Goal: Find specific page/section: Find specific page/section

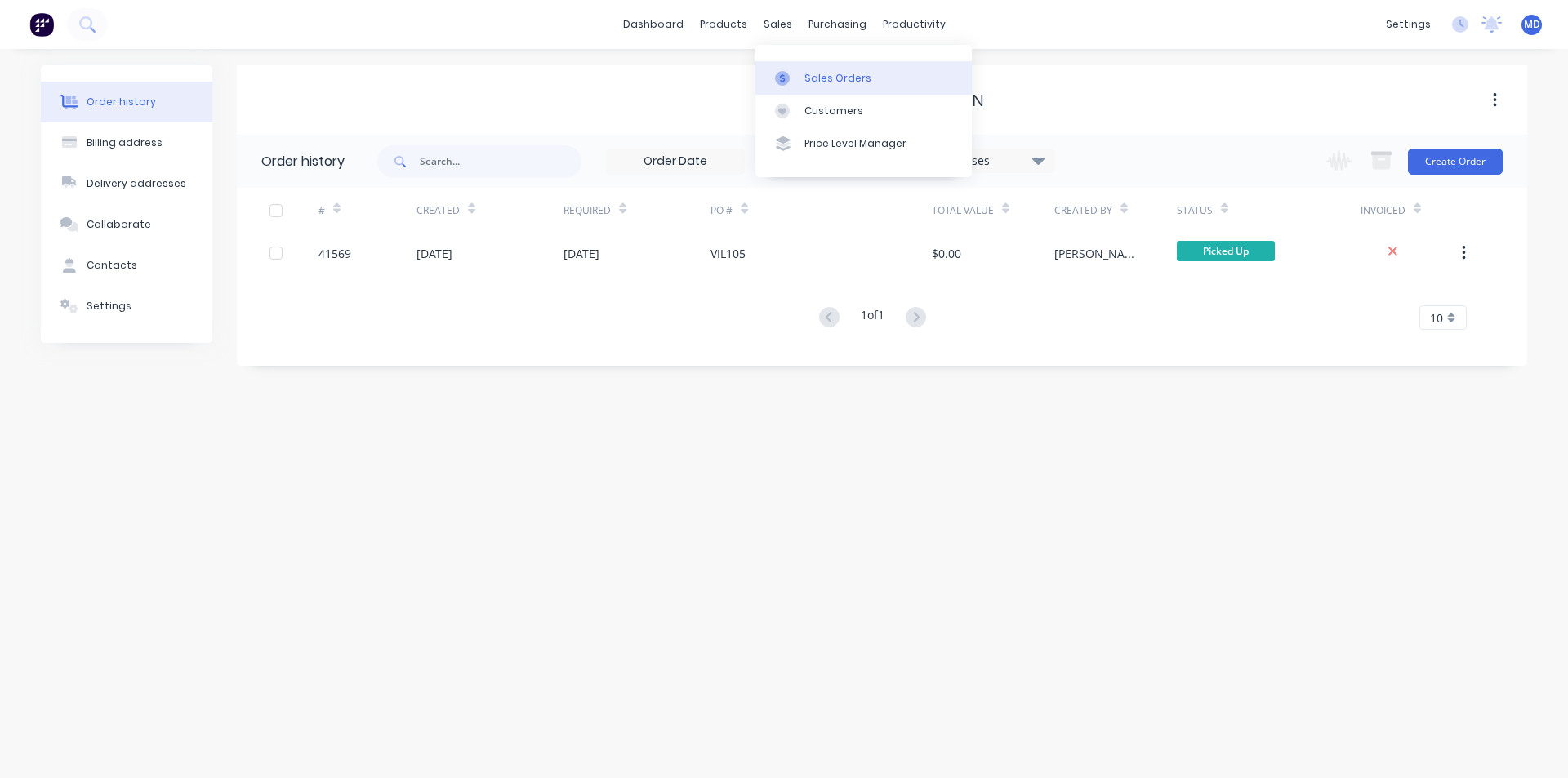
click at [827, 79] on div "Sales Orders" at bounding box center [838, 78] width 67 height 15
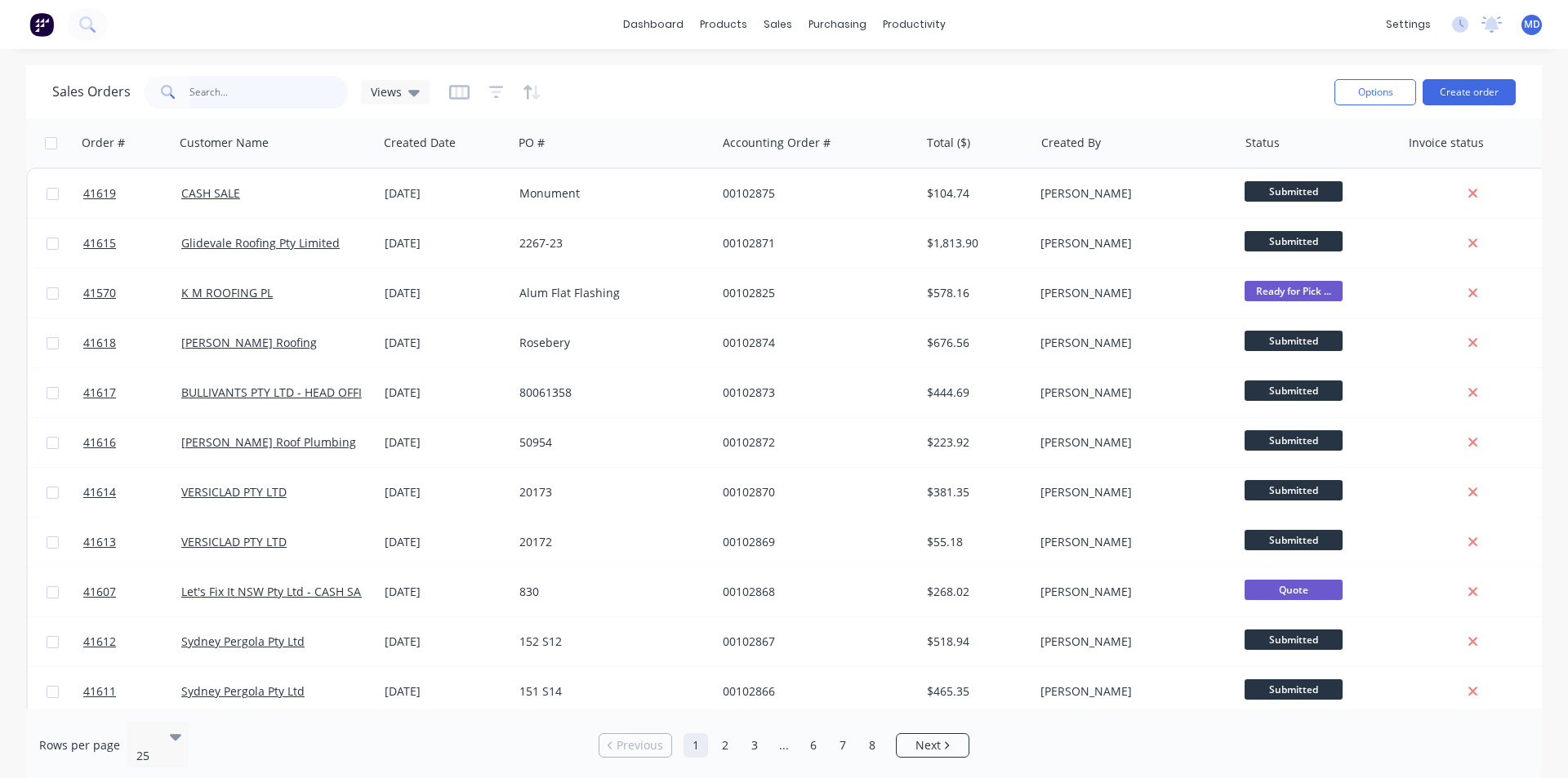
click at [243, 89] on input "text" at bounding box center [269, 92] width 159 height 33
type input "41600"
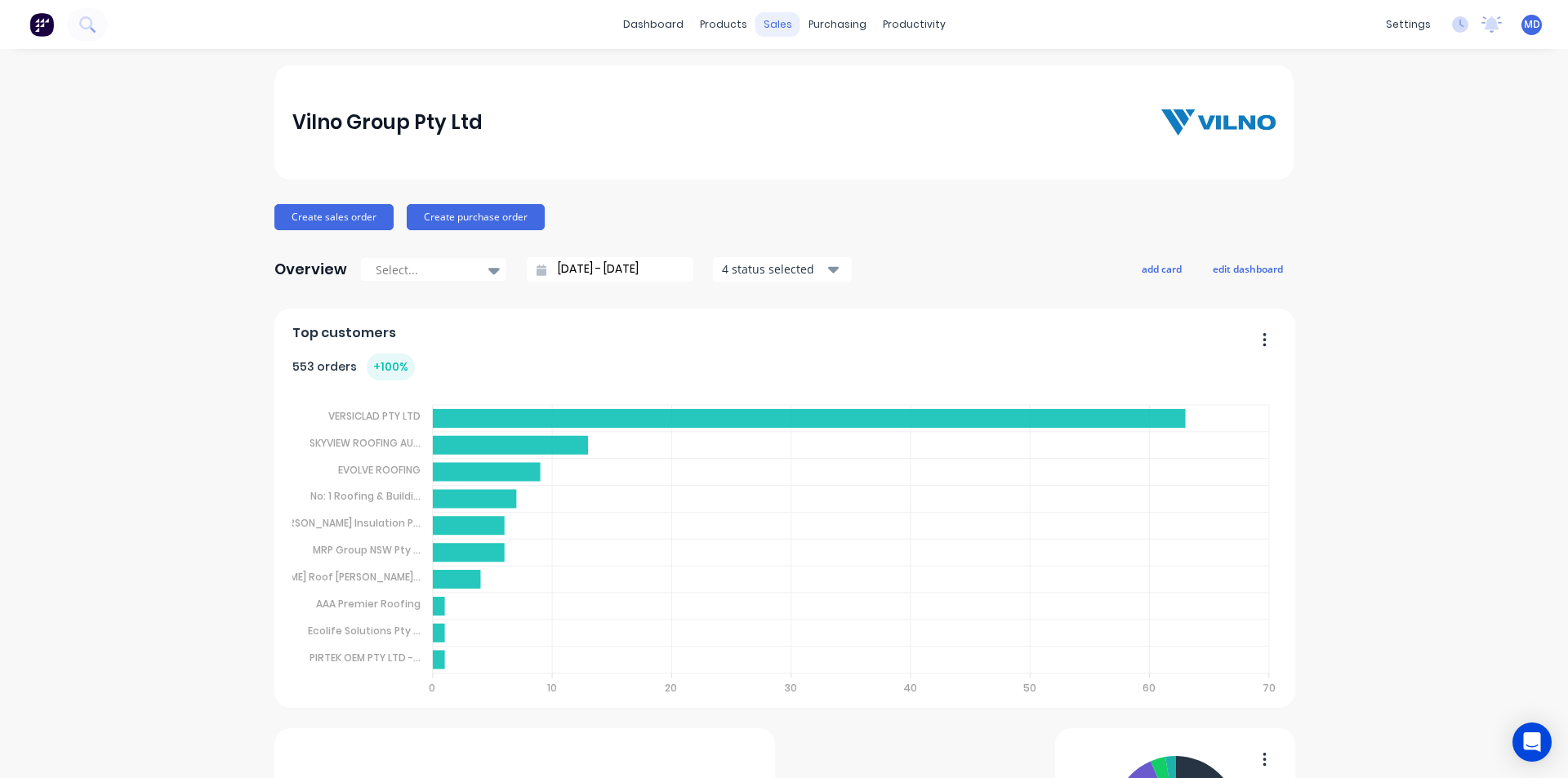
click at [772, 26] on div "sales" at bounding box center [777, 25] width 45 height 25
click at [777, 27] on div "sales" at bounding box center [777, 25] width 45 height 25
click at [774, 26] on div "sales" at bounding box center [777, 25] width 45 height 25
click at [770, 23] on div "sales" at bounding box center [777, 25] width 45 height 25
click at [828, 71] on div "Sales Orders" at bounding box center [832, 78] width 67 height 15
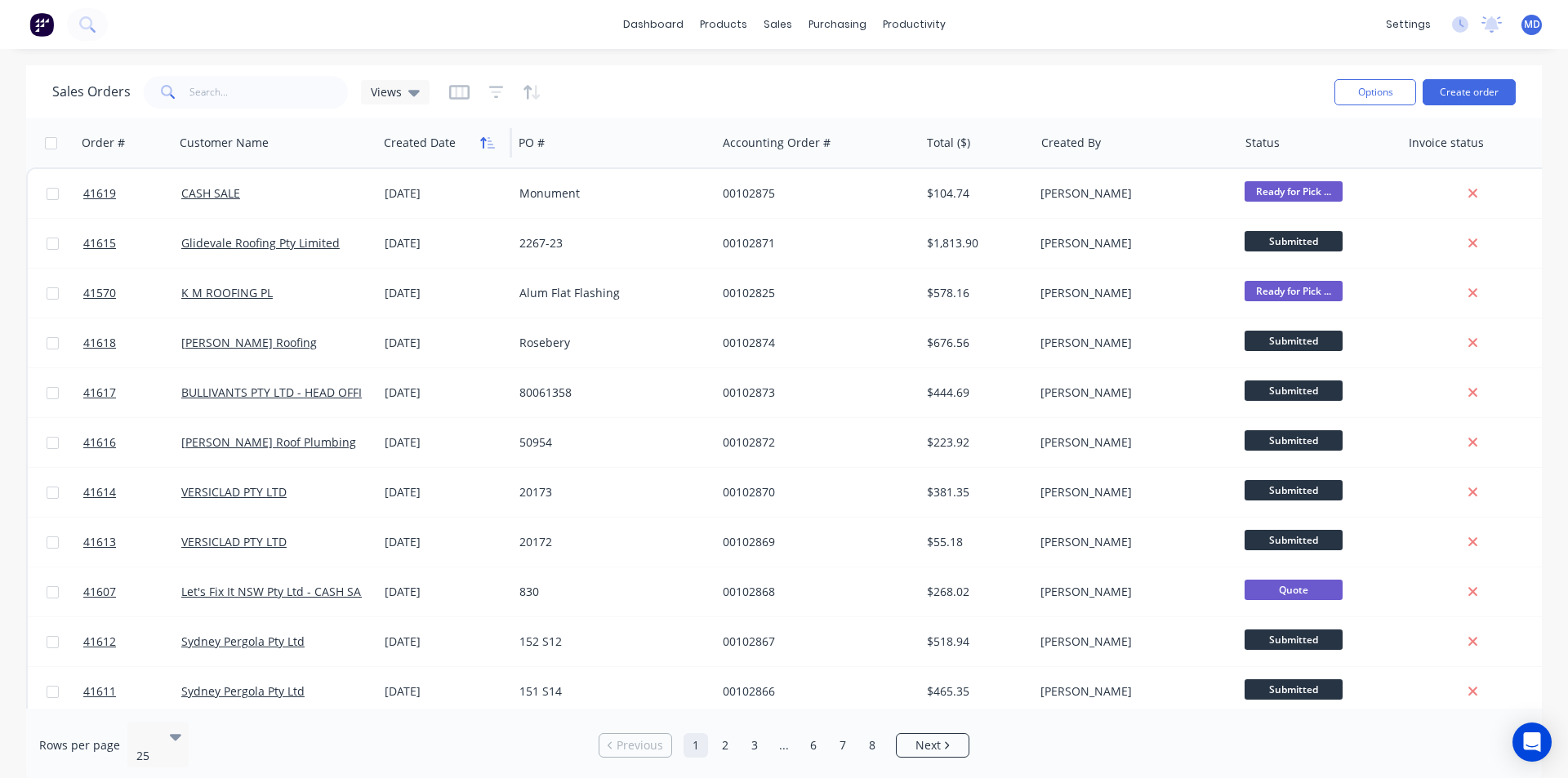
click at [484, 143] on icon "button" at bounding box center [487, 143] width 15 height 13
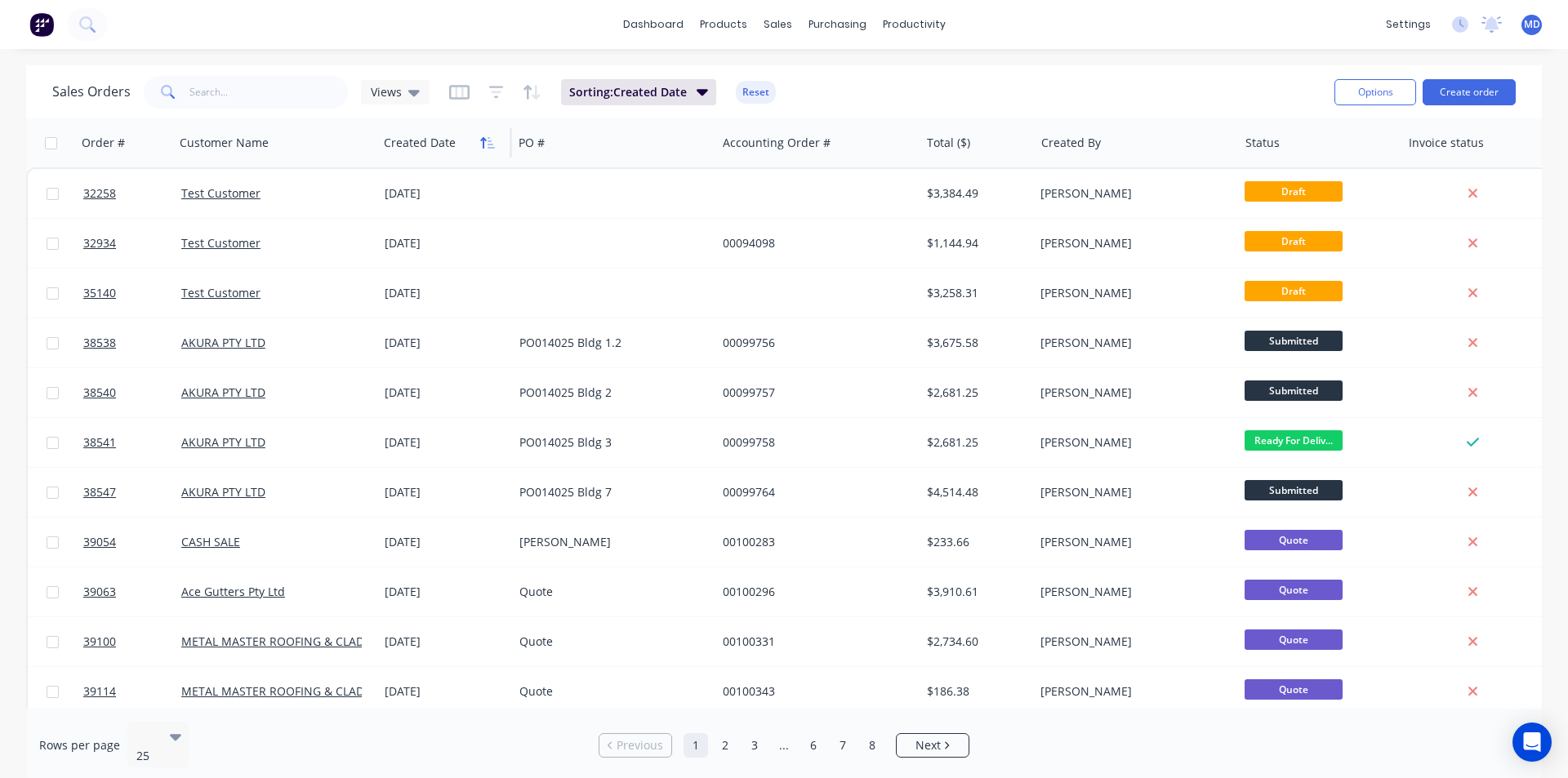
click at [485, 142] on icon "button" at bounding box center [487, 143] width 15 height 13
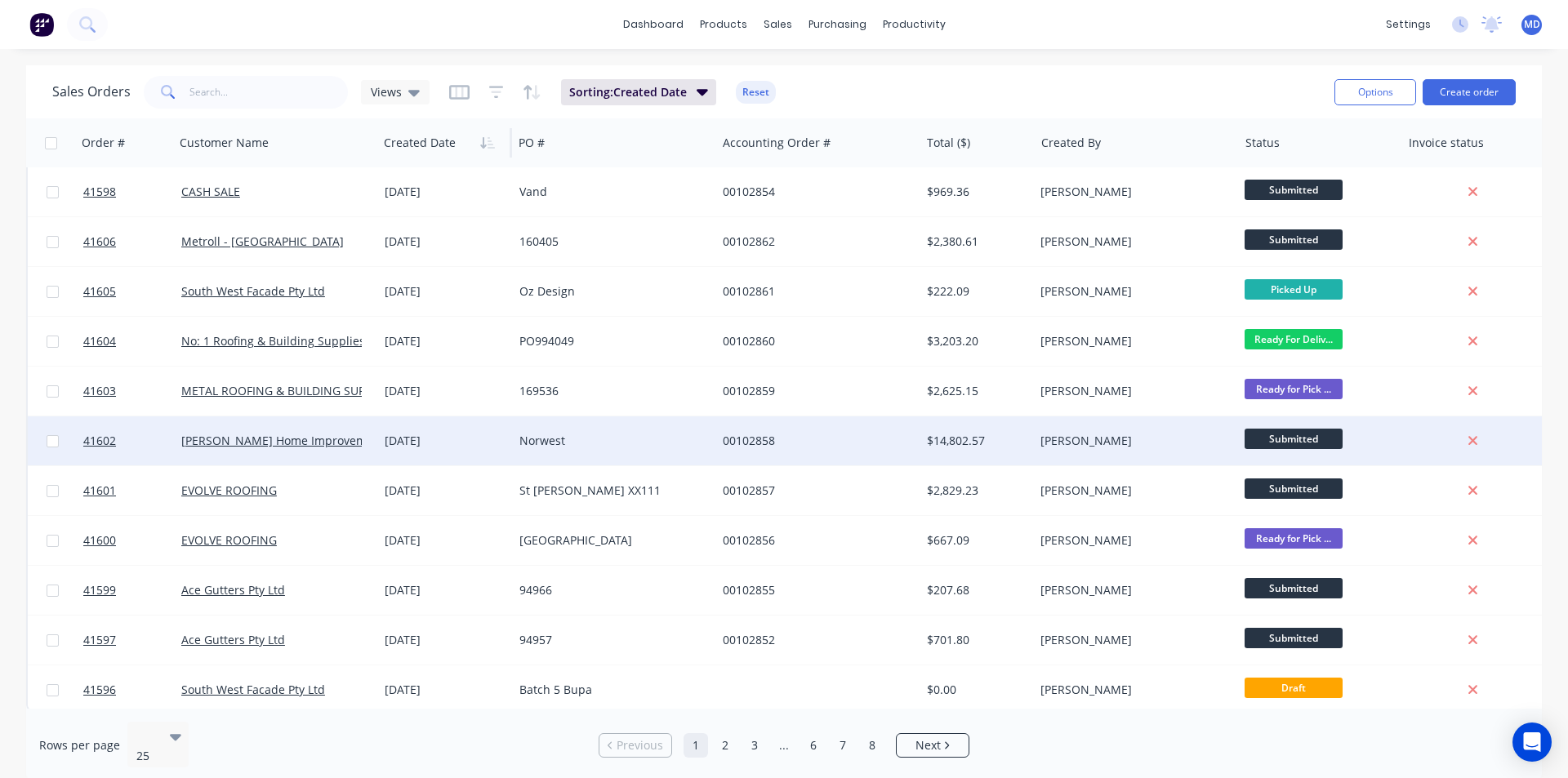
scroll to position [712, 0]
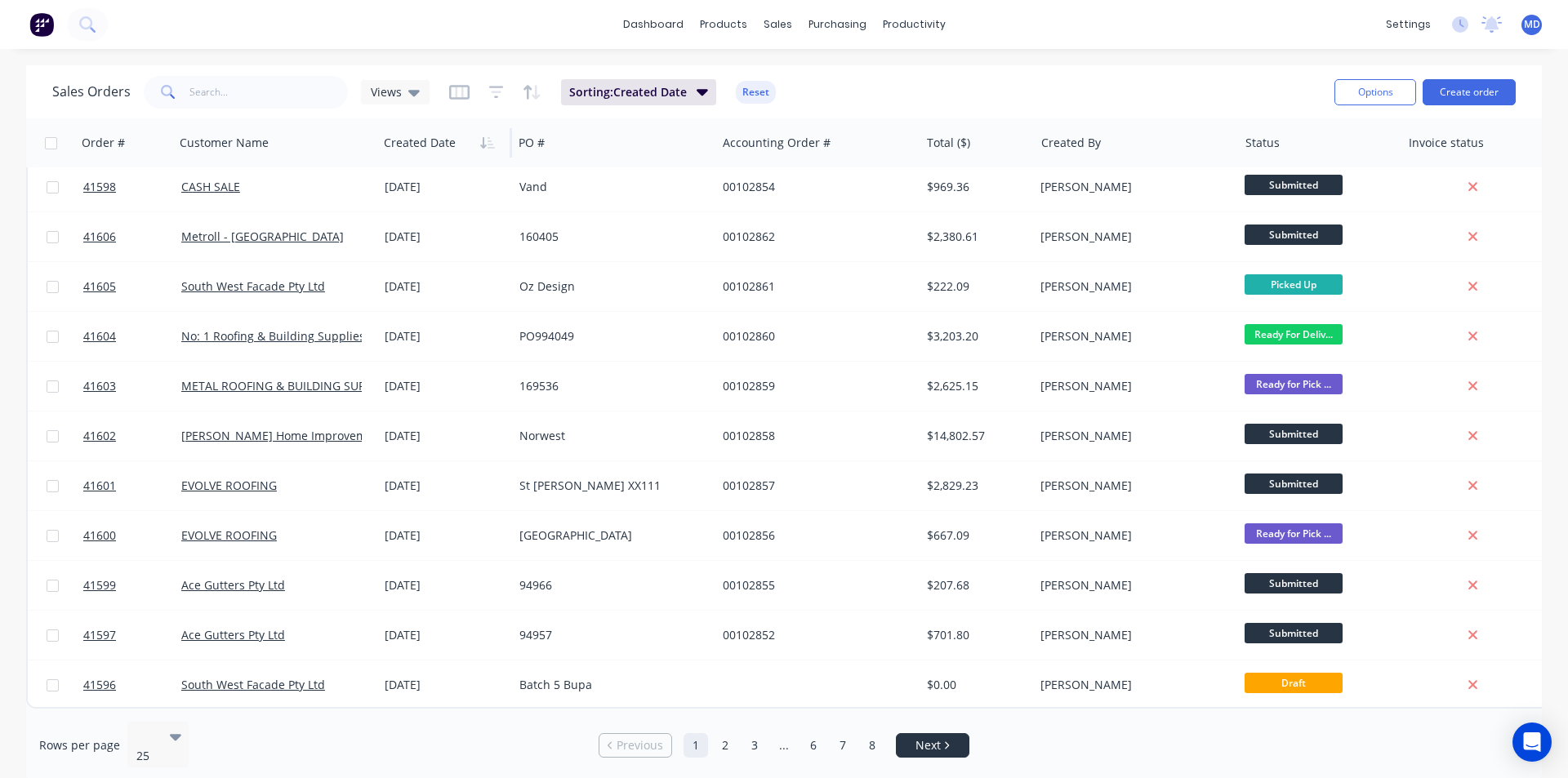
click at [923, 737] on span "Next" at bounding box center [928, 745] width 26 height 16
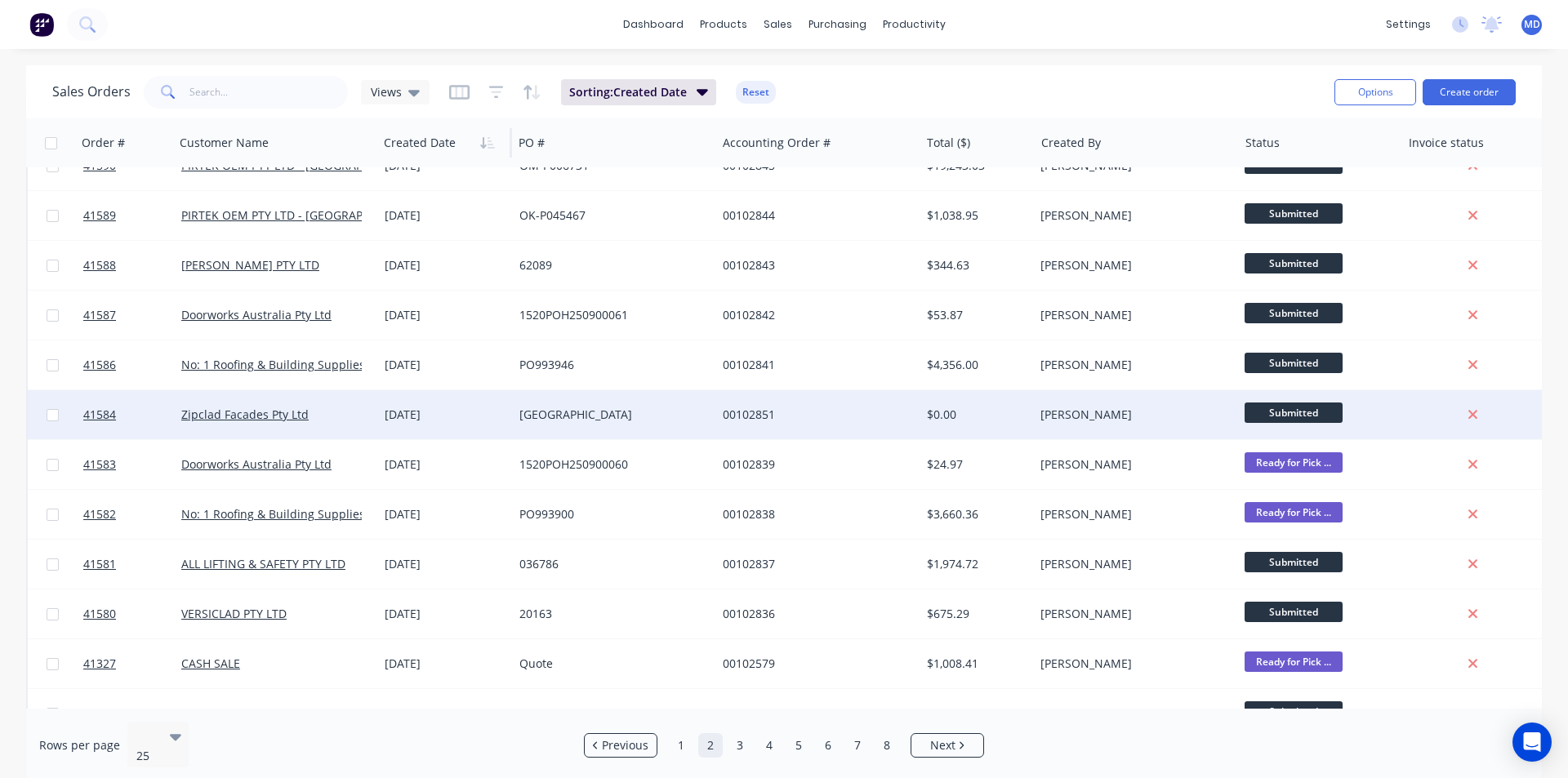
scroll to position [0, 0]
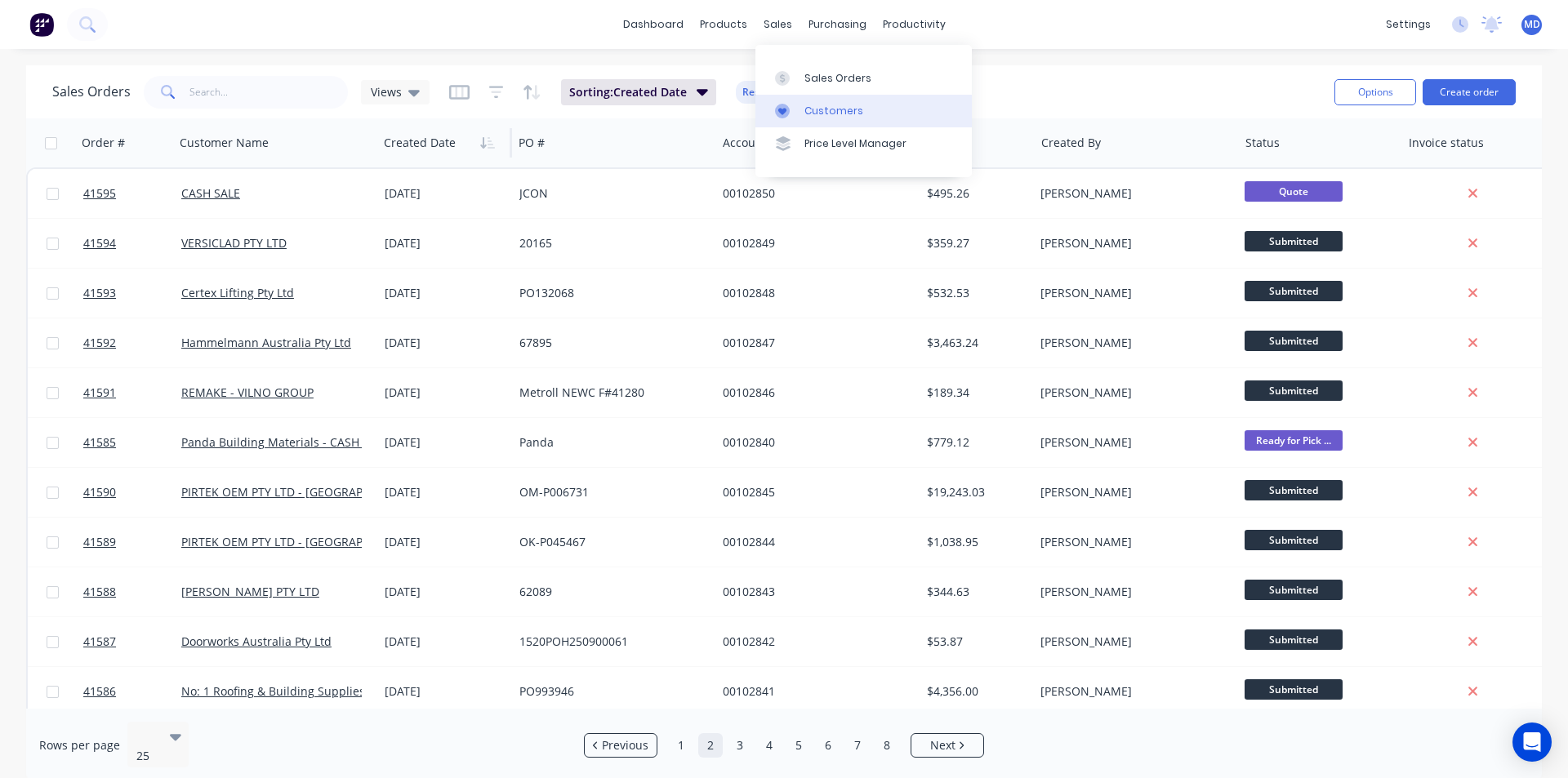
click at [826, 107] on div "Customers" at bounding box center [833, 111] width 58 height 15
